Goal: Check status: Check status

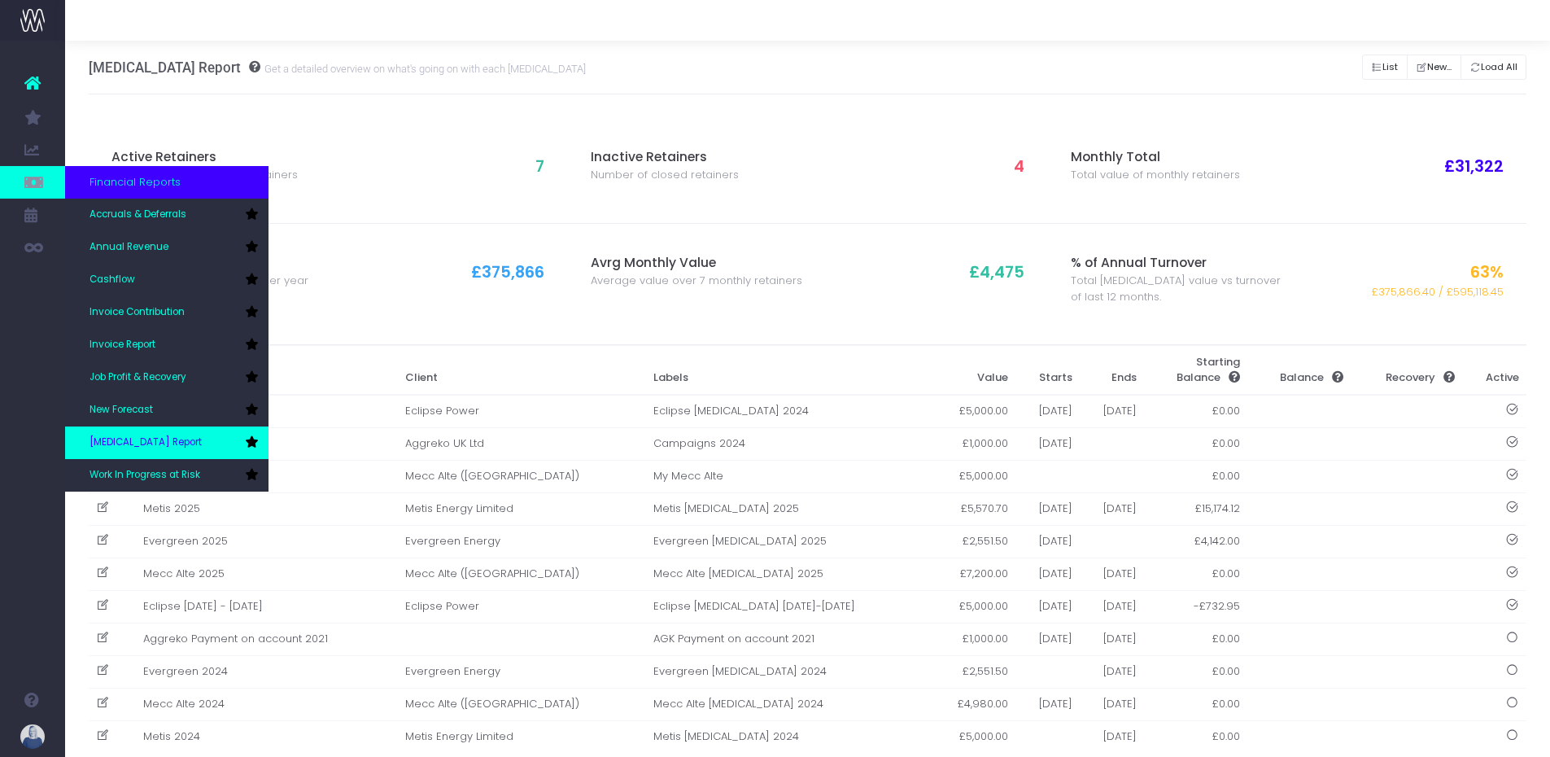
click at [164, 437] on link "[MEDICAL_DATA] Report" at bounding box center [166, 442] width 203 height 33
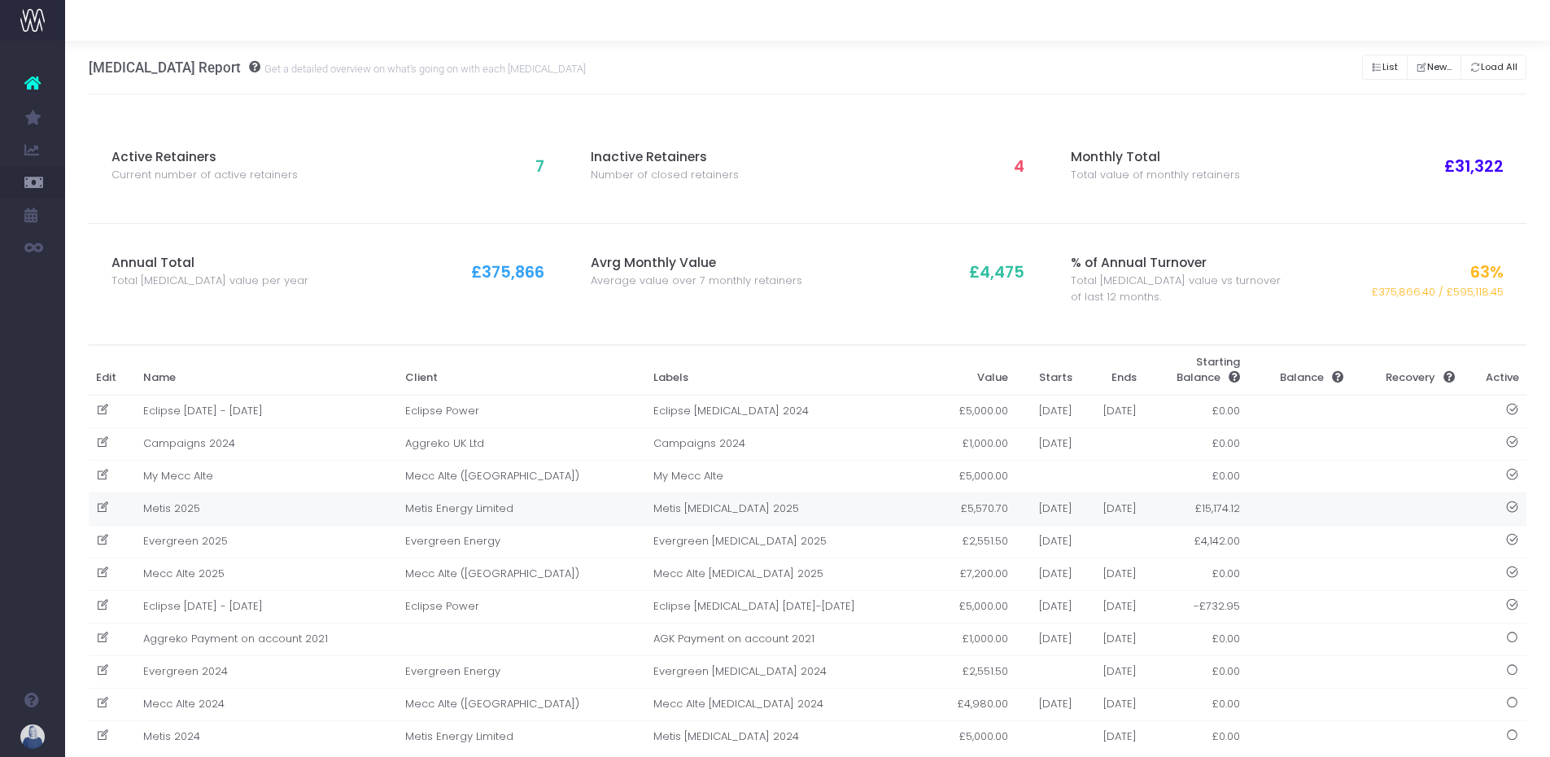
click at [200, 511] on td "Metis 2025" at bounding box center [267, 508] width 262 height 33
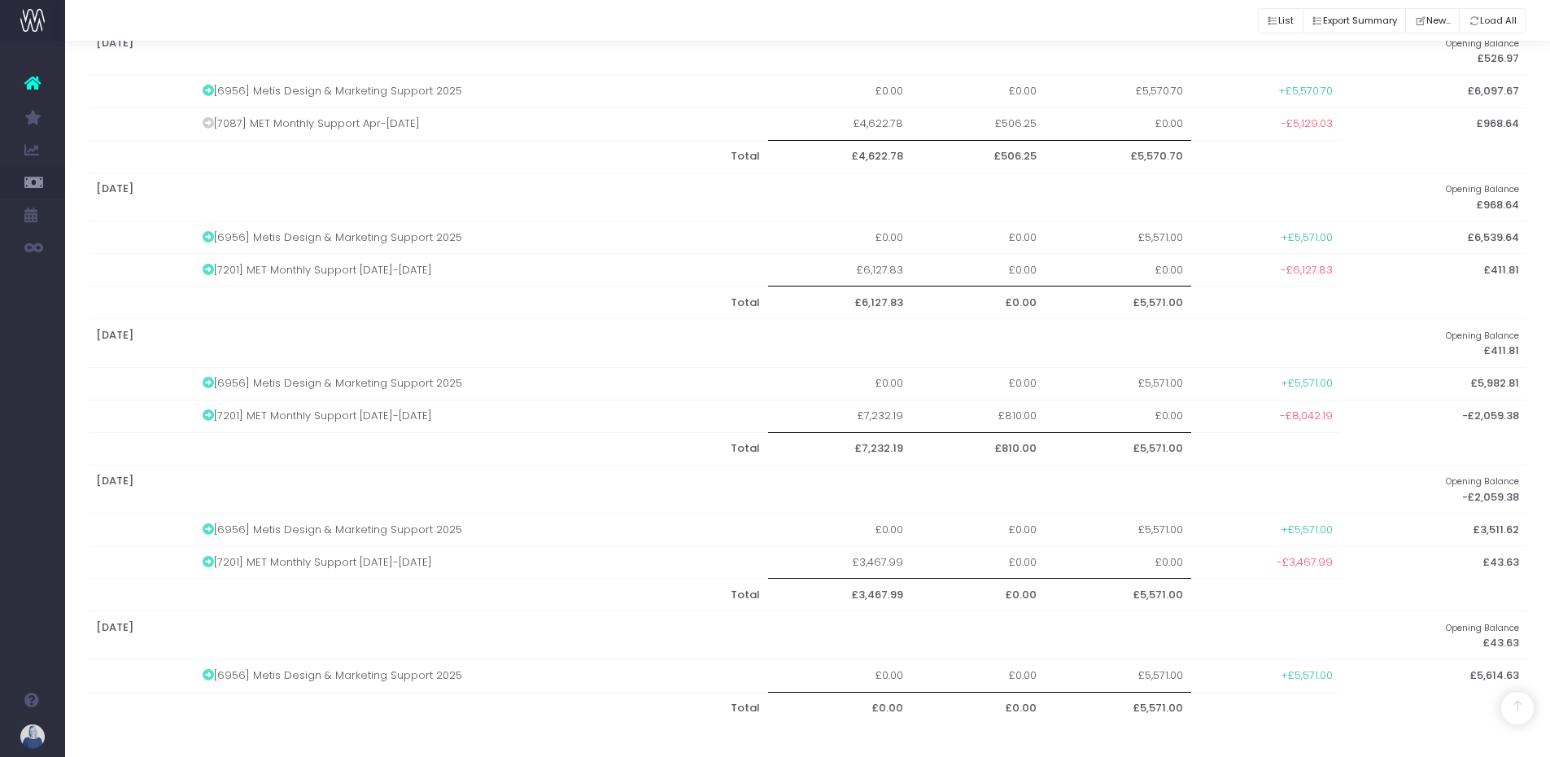
scroll to position [1168, 0]
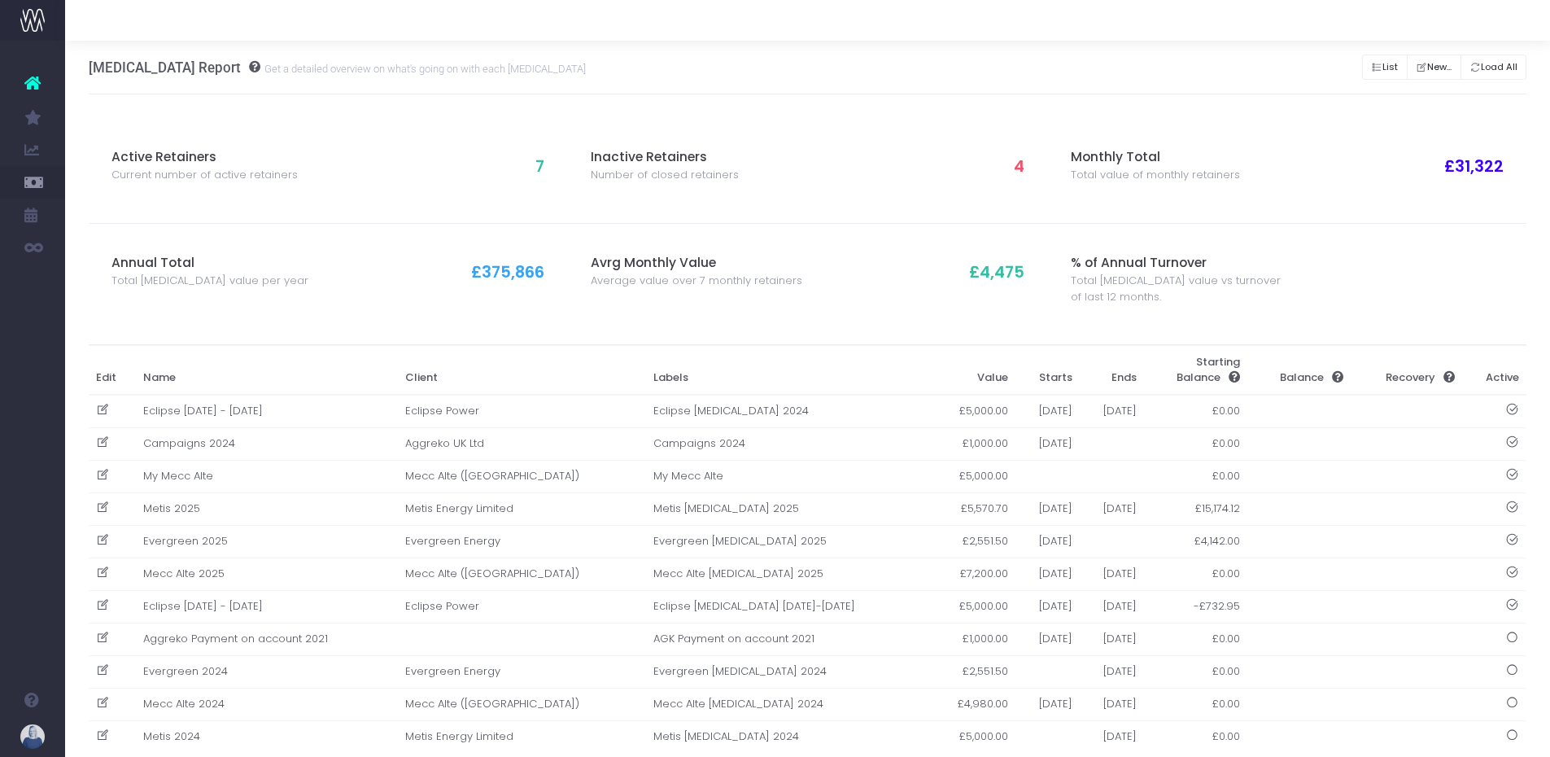
scroll to position [37, 0]
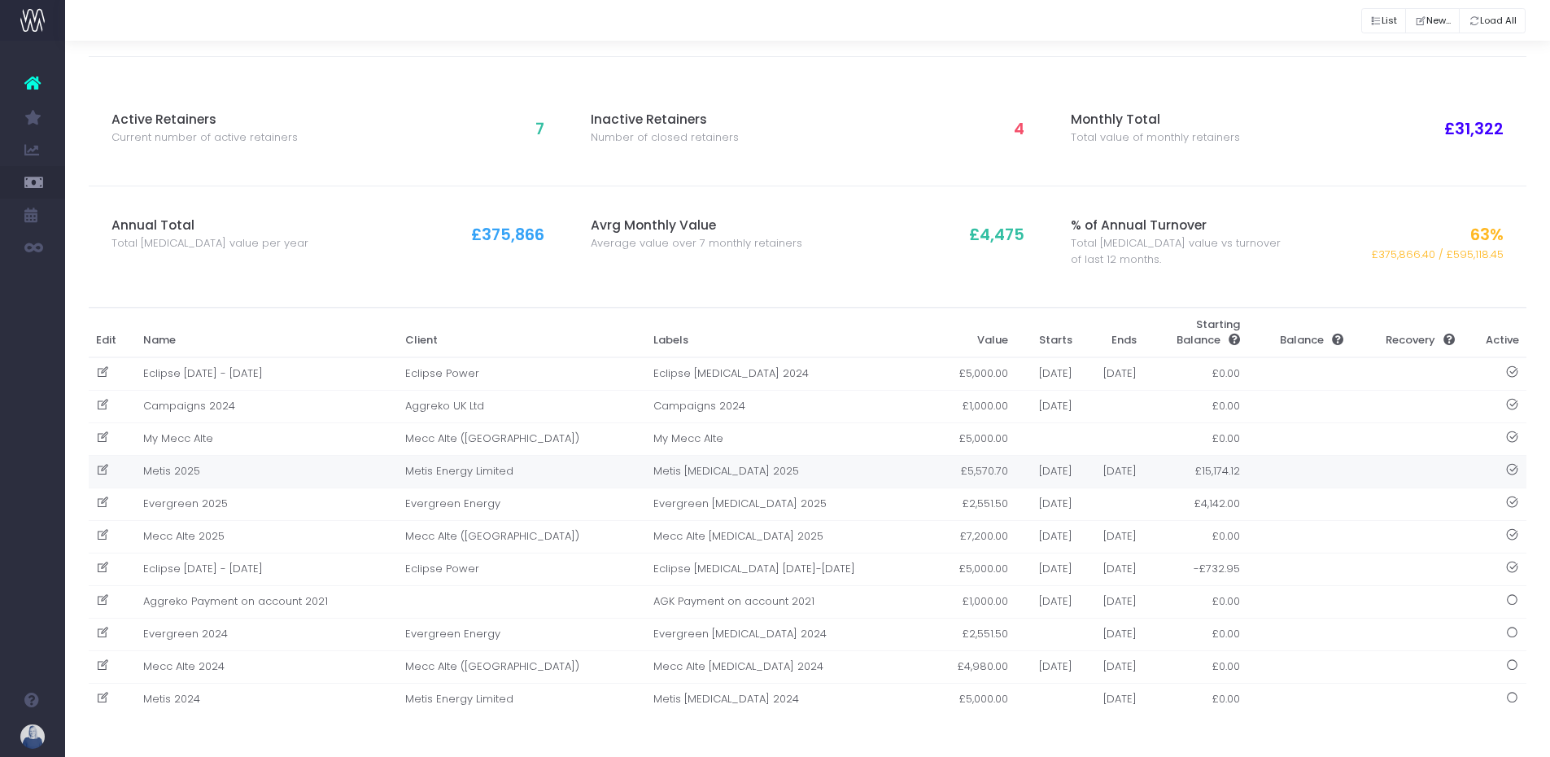
click at [192, 475] on td "Metis 2025" at bounding box center [267, 471] width 262 height 33
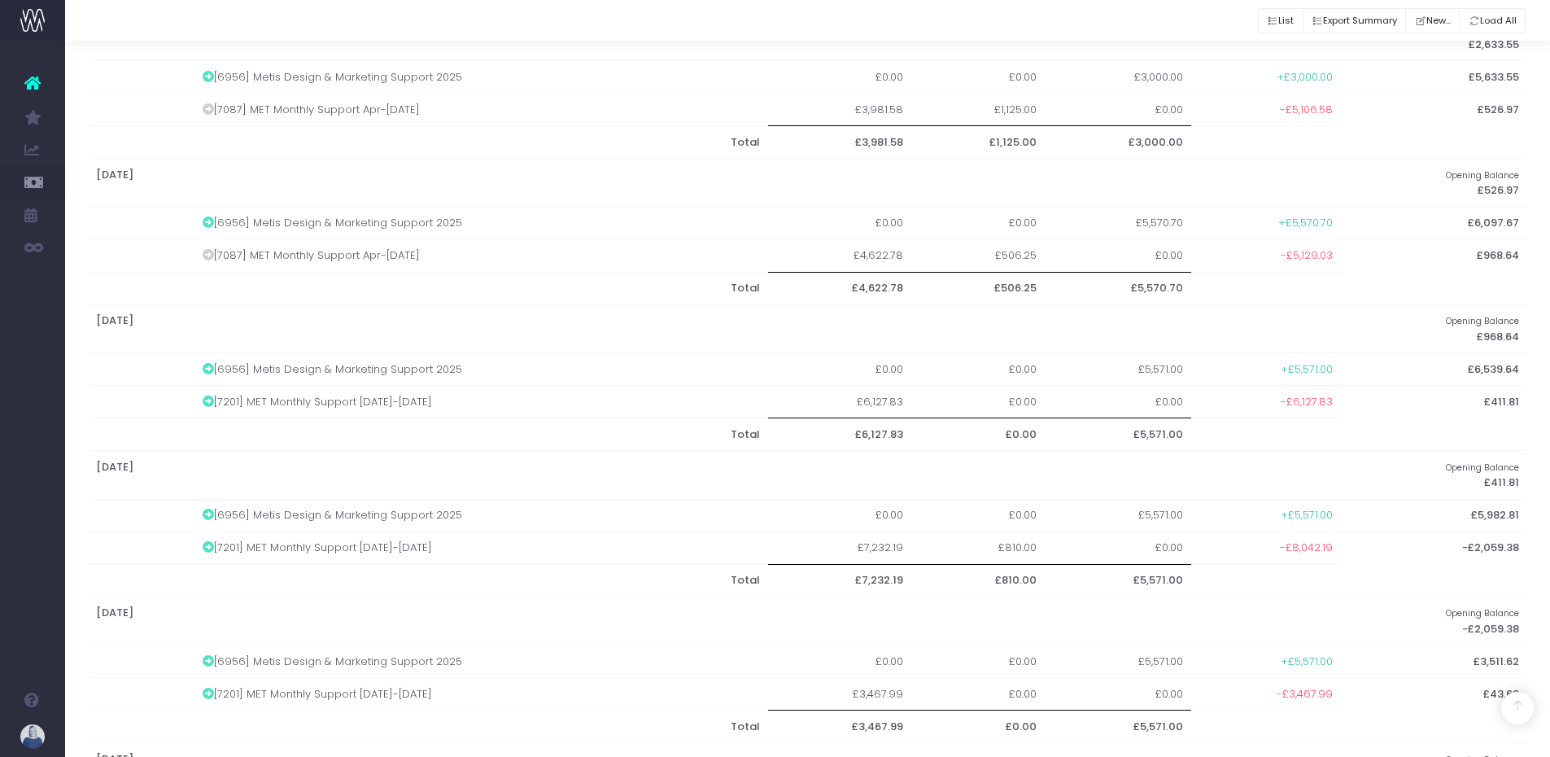
scroll to position [1168, 0]
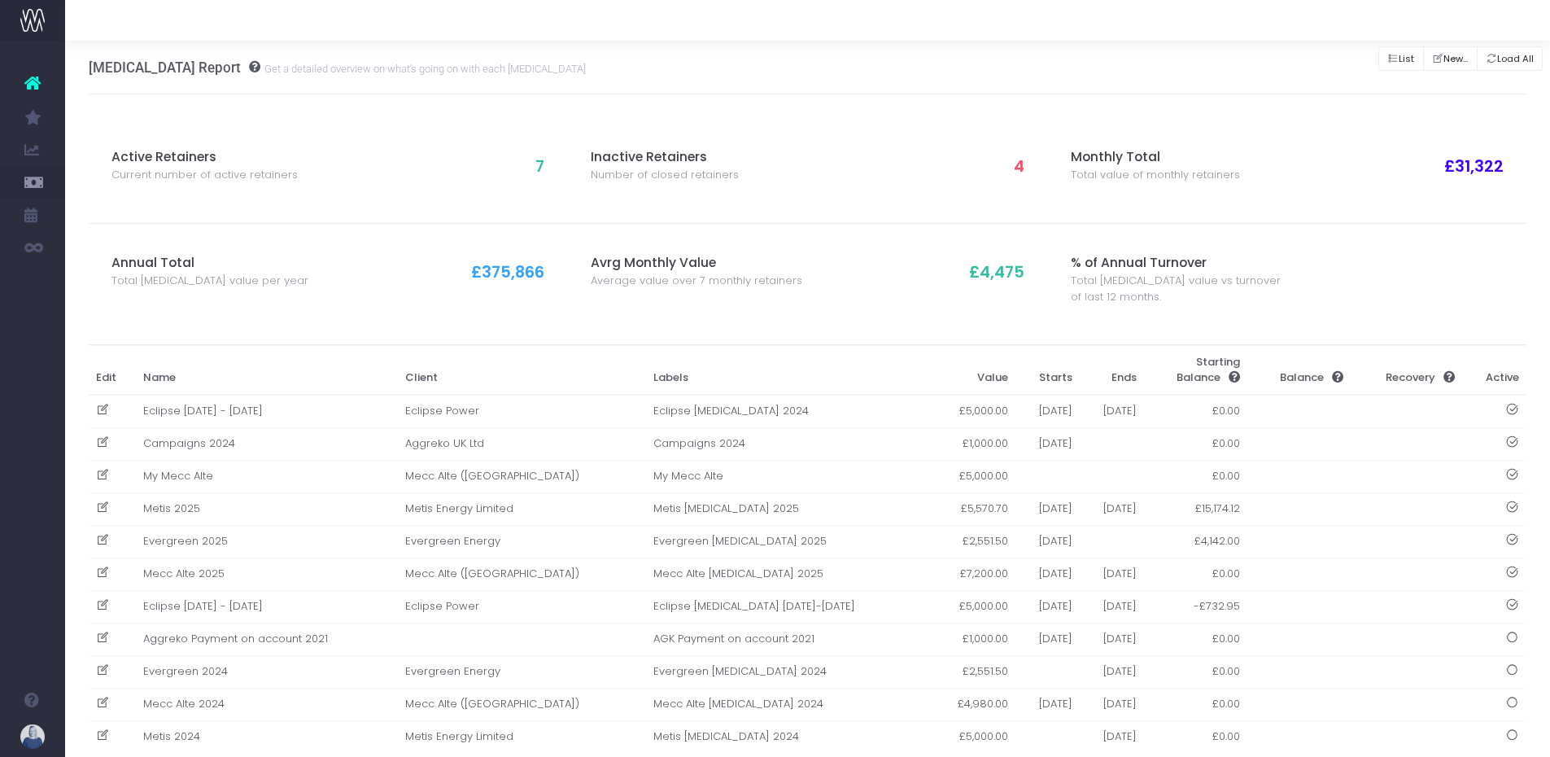
scroll to position [37, 0]
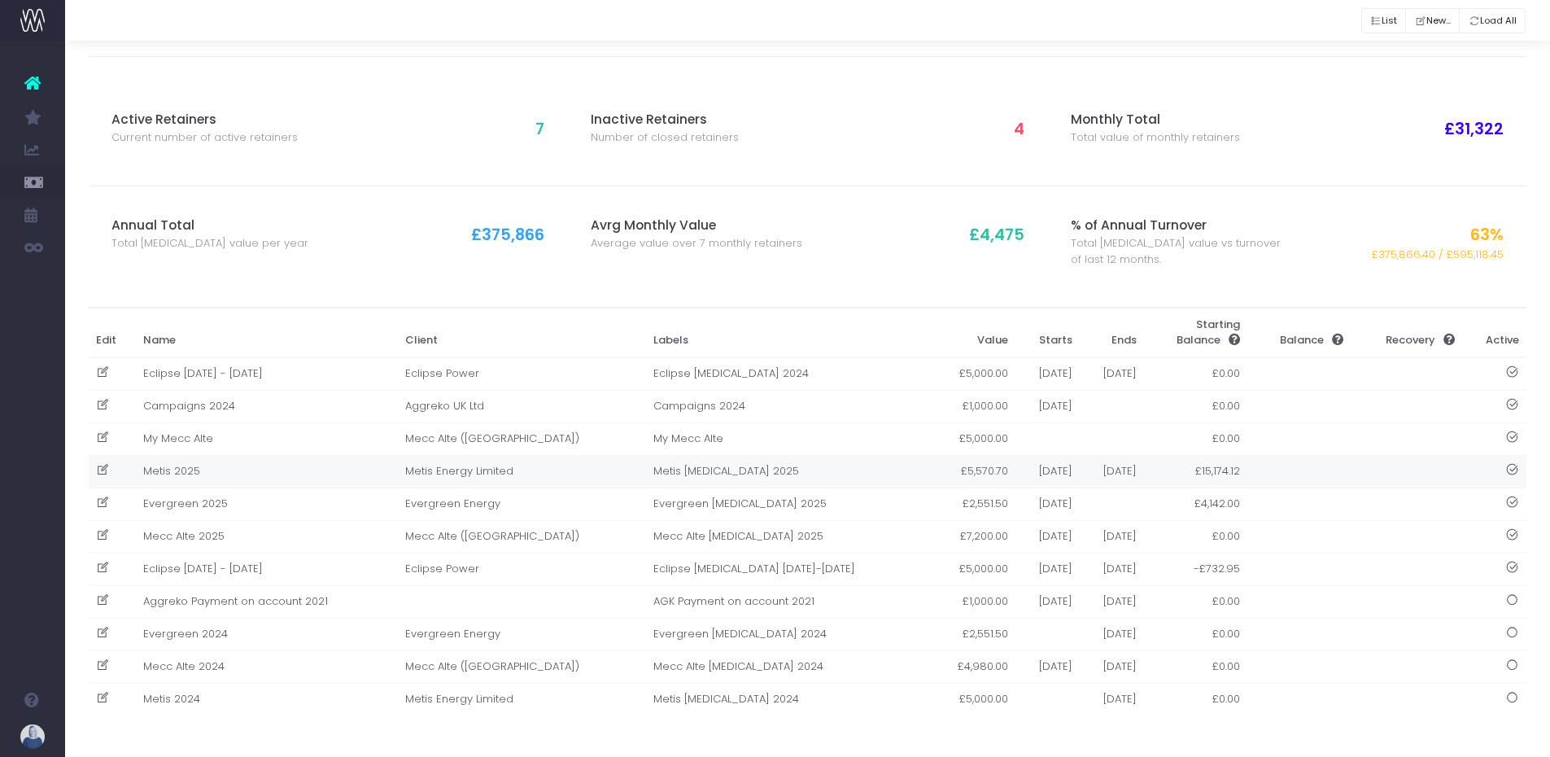
click at [198, 474] on td "Metis 2025" at bounding box center [267, 471] width 262 height 33
click at [198, 474] on div at bounding box center [775, 378] width 1550 height 757
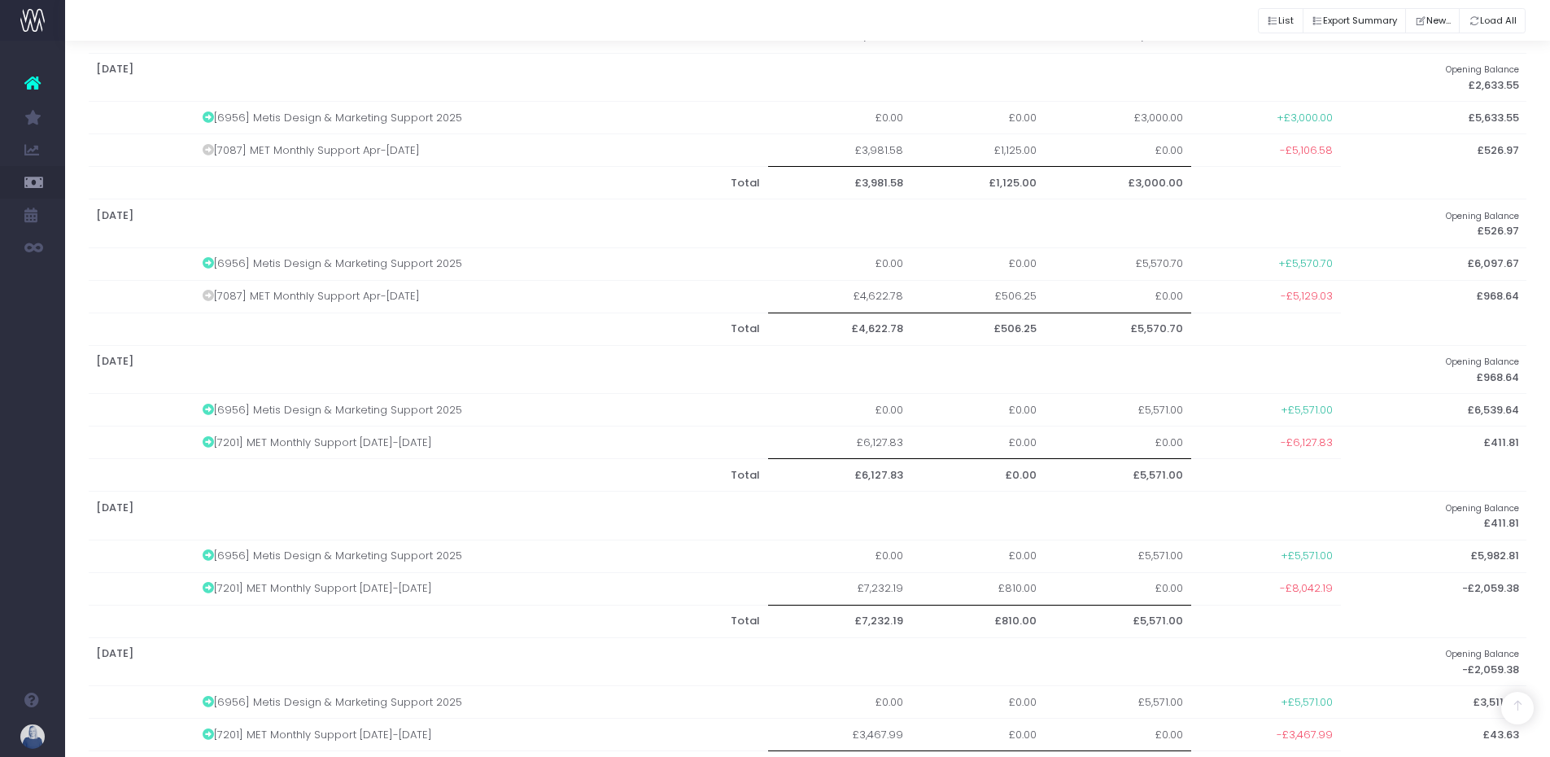
scroll to position [1168, 0]
